Goal: Check status: Check status

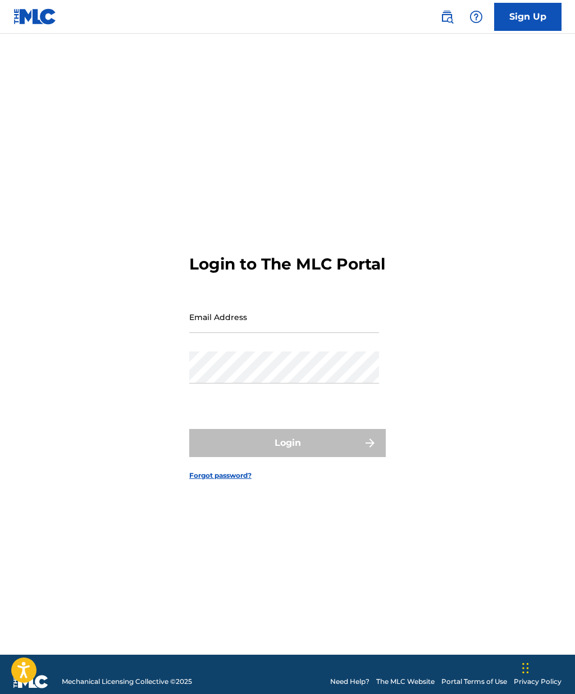
click at [311, 351] on div "Email Address" at bounding box center [284, 326] width 190 height 51
click at [271, 351] on div "Email Address" at bounding box center [284, 326] width 190 height 51
click at [253, 333] on input "Email Address" at bounding box center [284, 317] width 190 height 32
click at [214, 333] on input "Email Address" at bounding box center [284, 317] width 190 height 32
click at [246, 333] on input "Email Address" at bounding box center [284, 317] width 190 height 32
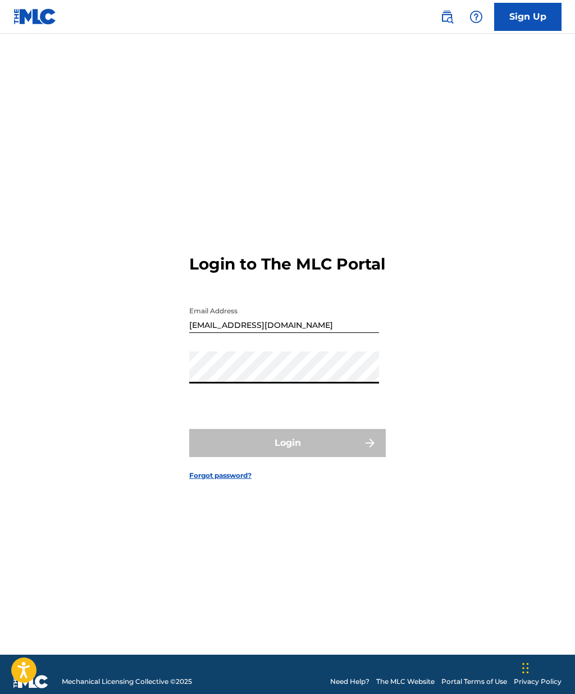
click at [315, 333] on input "[EMAIL_ADDRESS][DOMAIN_NAME]" at bounding box center [284, 317] width 190 height 32
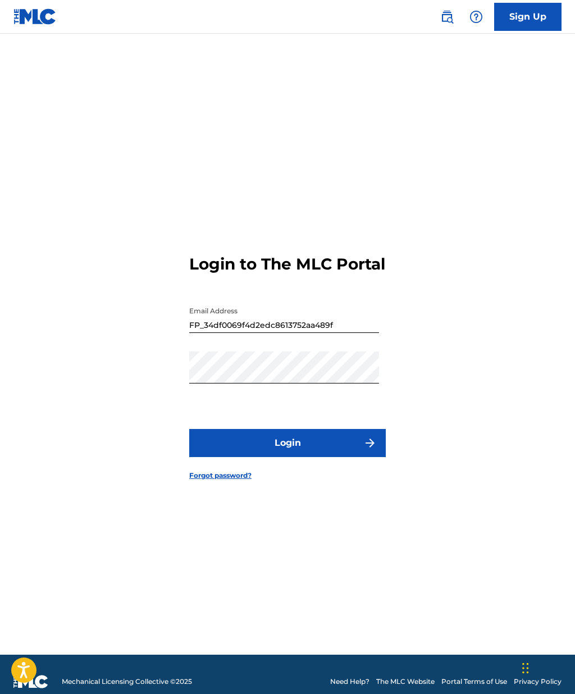
click at [198, 333] on input "FP_34df0069f4d2edc8613752aa489f" at bounding box center [284, 317] width 190 height 32
click at [196, 333] on input "FP_34df0069f4d2edc8613752aa489f" at bounding box center [284, 317] width 190 height 32
paste input "[EMAIL_ADDRESS][DOMAIN_NAME]"
type input "[EMAIL_ADDRESS][DOMAIN_NAME]"
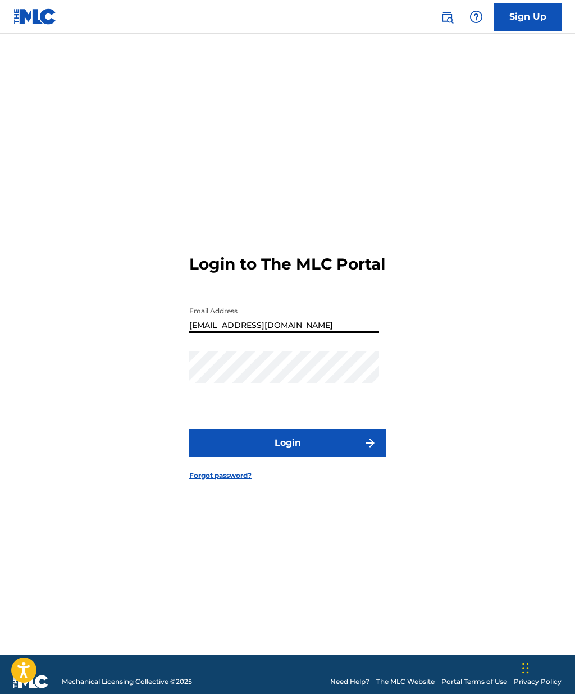
click at [295, 457] on button "Login" at bounding box center [287, 443] width 196 height 28
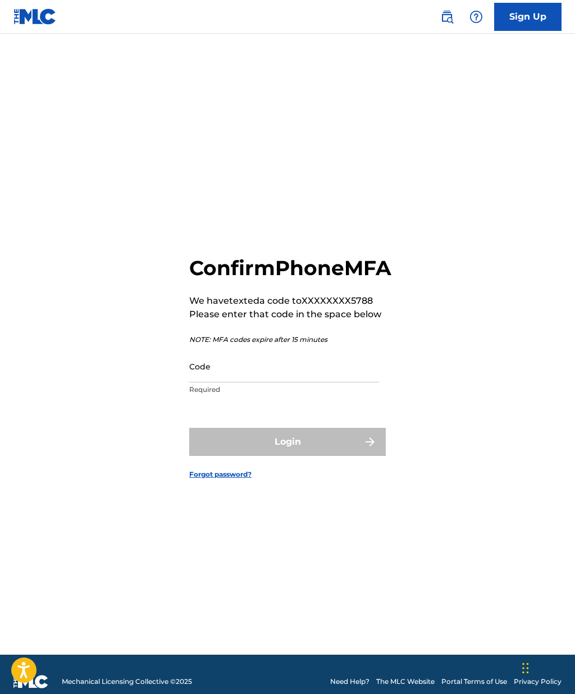
click at [221, 382] on input "Code" at bounding box center [284, 366] width 190 height 32
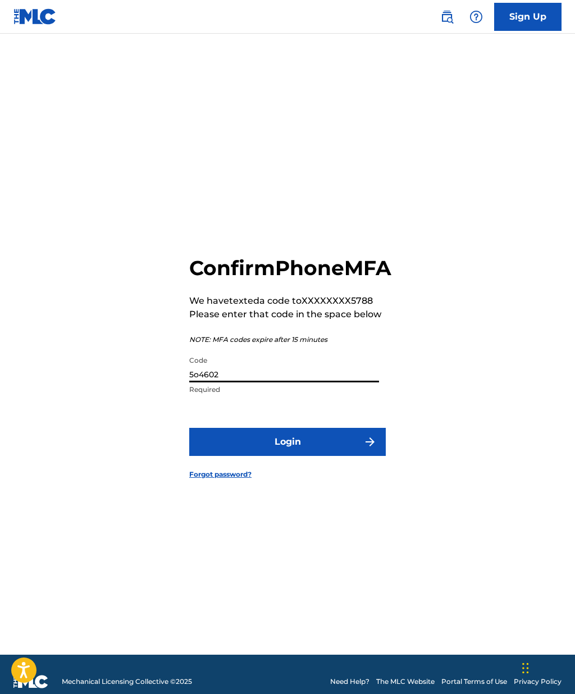
type input "5o4602"
click at [313, 456] on button "Login" at bounding box center [287, 442] width 196 height 28
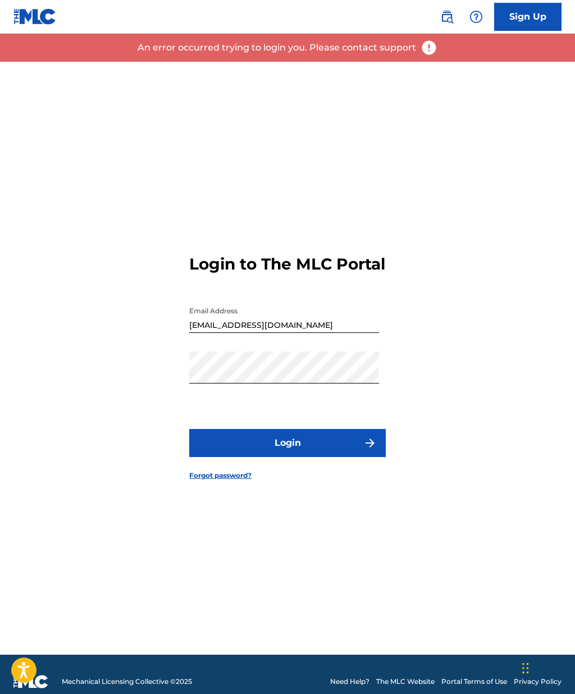
click at [310, 457] on button "Login" at bounding box center [287, 443] width 196 height 28
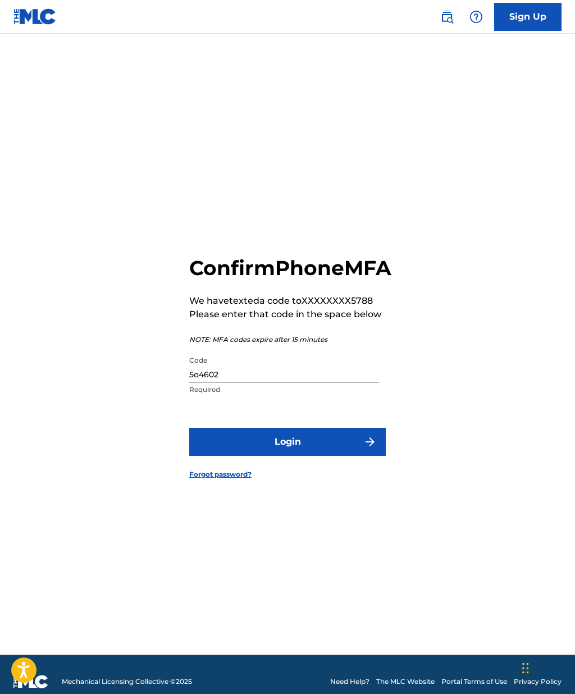
click at [226, 382] on input "5o4602" at bounding box center [284, 366] width 190 height 32
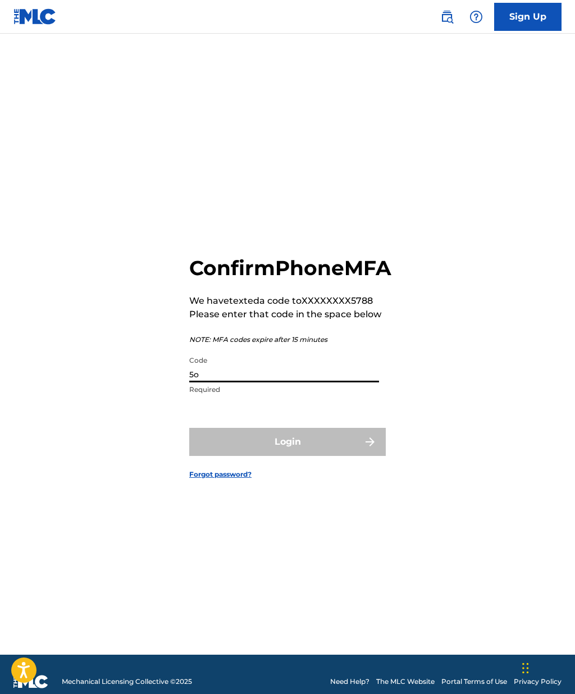
type input "5"
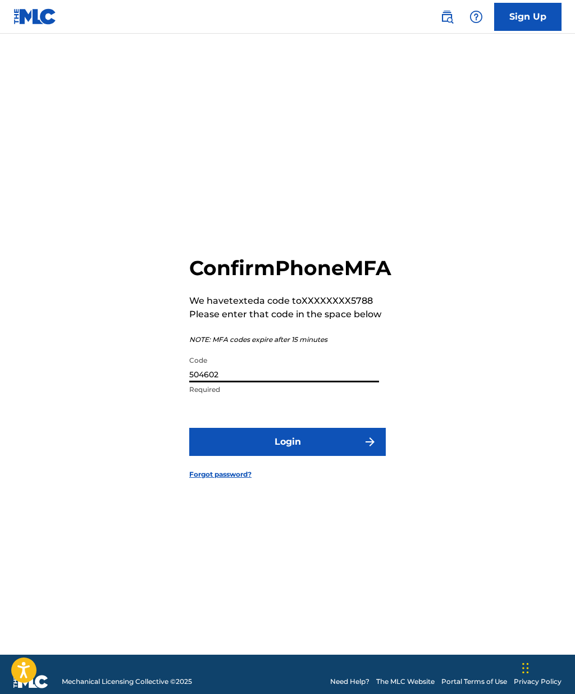
type input "504602"
click at [262, 456] on button "Login" at bounding box center [287, 442] width 196 height 28
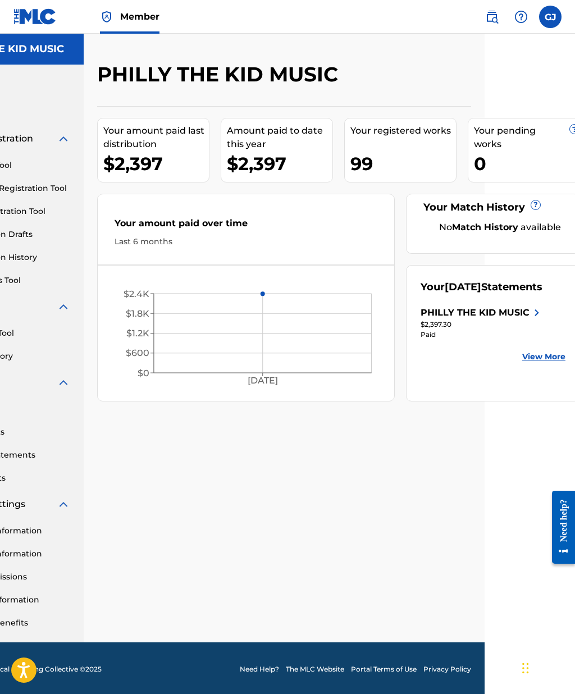
scroll to position [0, 90]
click at [450, 512] on div "PHILLY THE KID MUSIC Your amount paid last distribution $2,397 Amount paid to d…" at bounding box center [284, 352] width 401 height 580
click at [546, 363] on link "View More" at bounding box center [543, 357] width 43 height 12
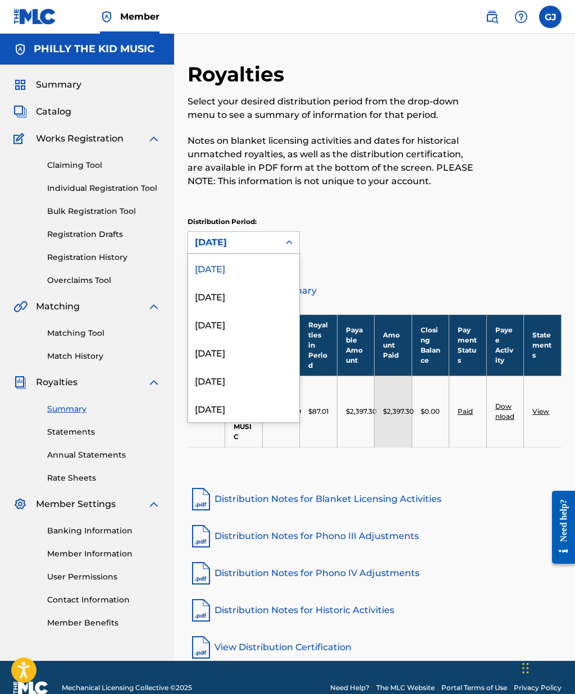
click at [232, 269] on div "[DATE]" at bounding box center [243, 268] width 111 height 28
